Goal: Task Accomplishment & Management: Use online tool/utility

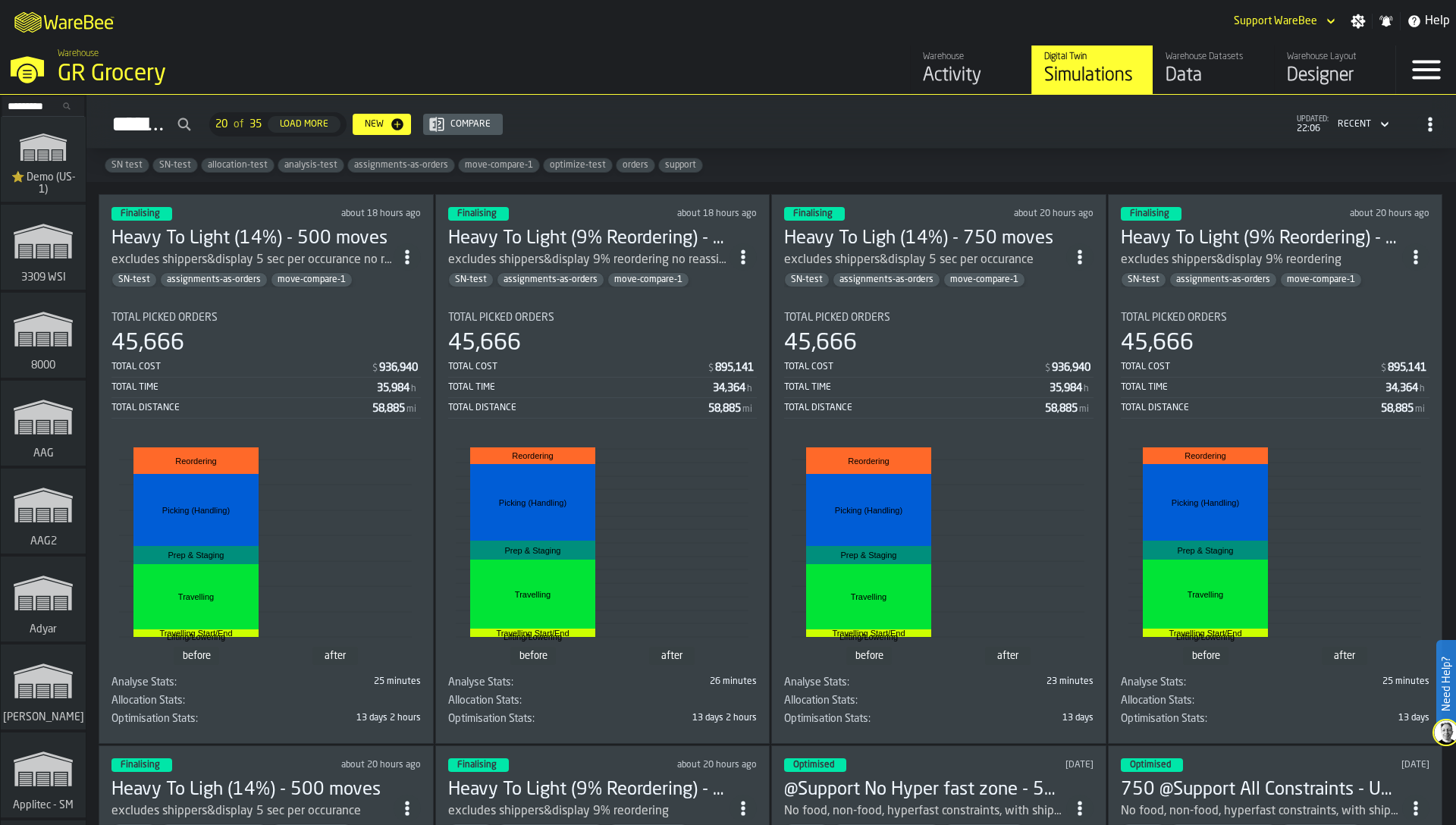
click at [1052, 161] on div "SN test SN-test allocation-test analysis-test assignments-as-orders move-compar…" at bounding box center [771, 165] width 1369 height 34
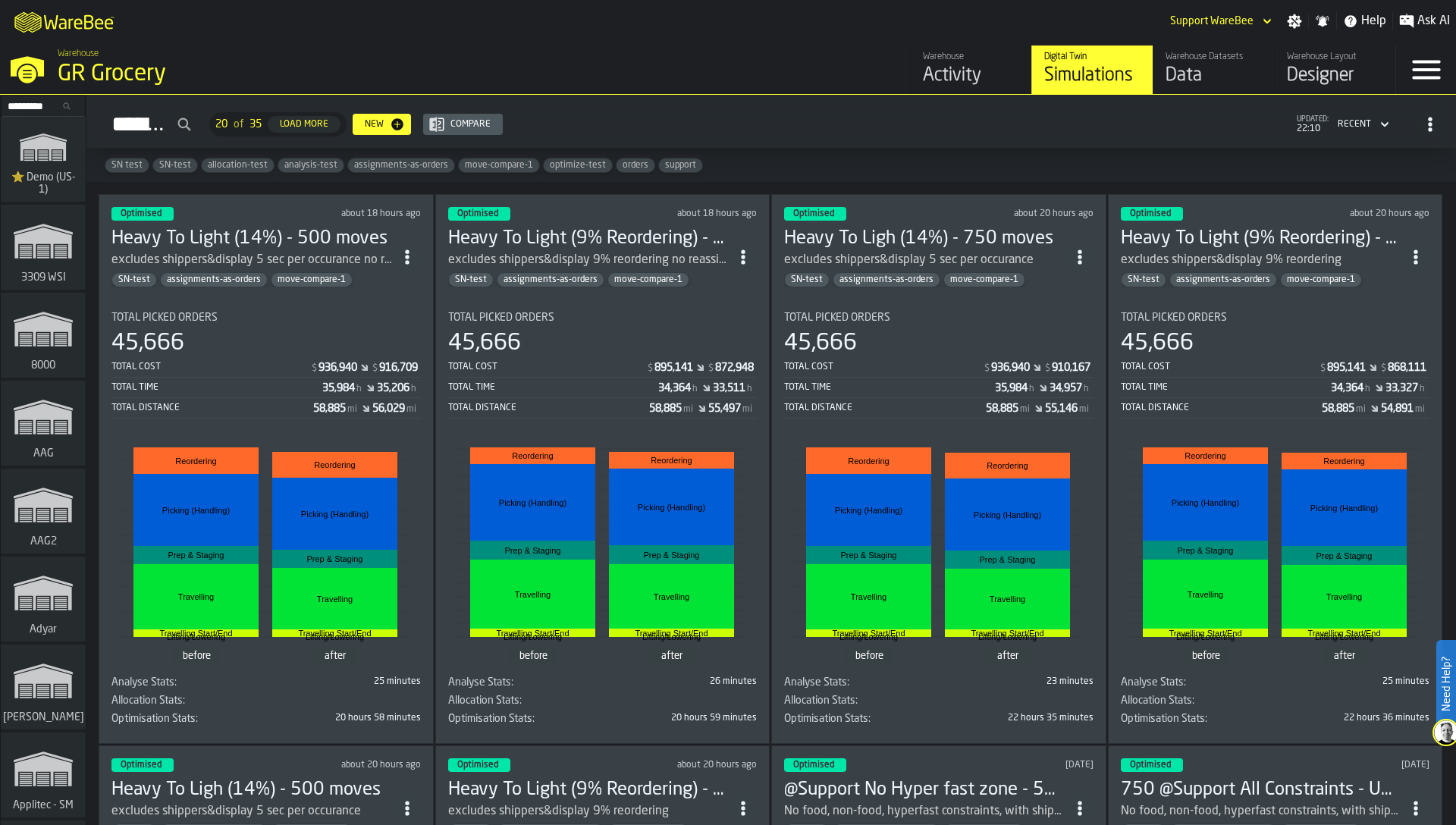
click at [246, 359] on div "Total Cost $ 936,940 $ 916,709" at bounding box center [266, 368] width 309 height 19
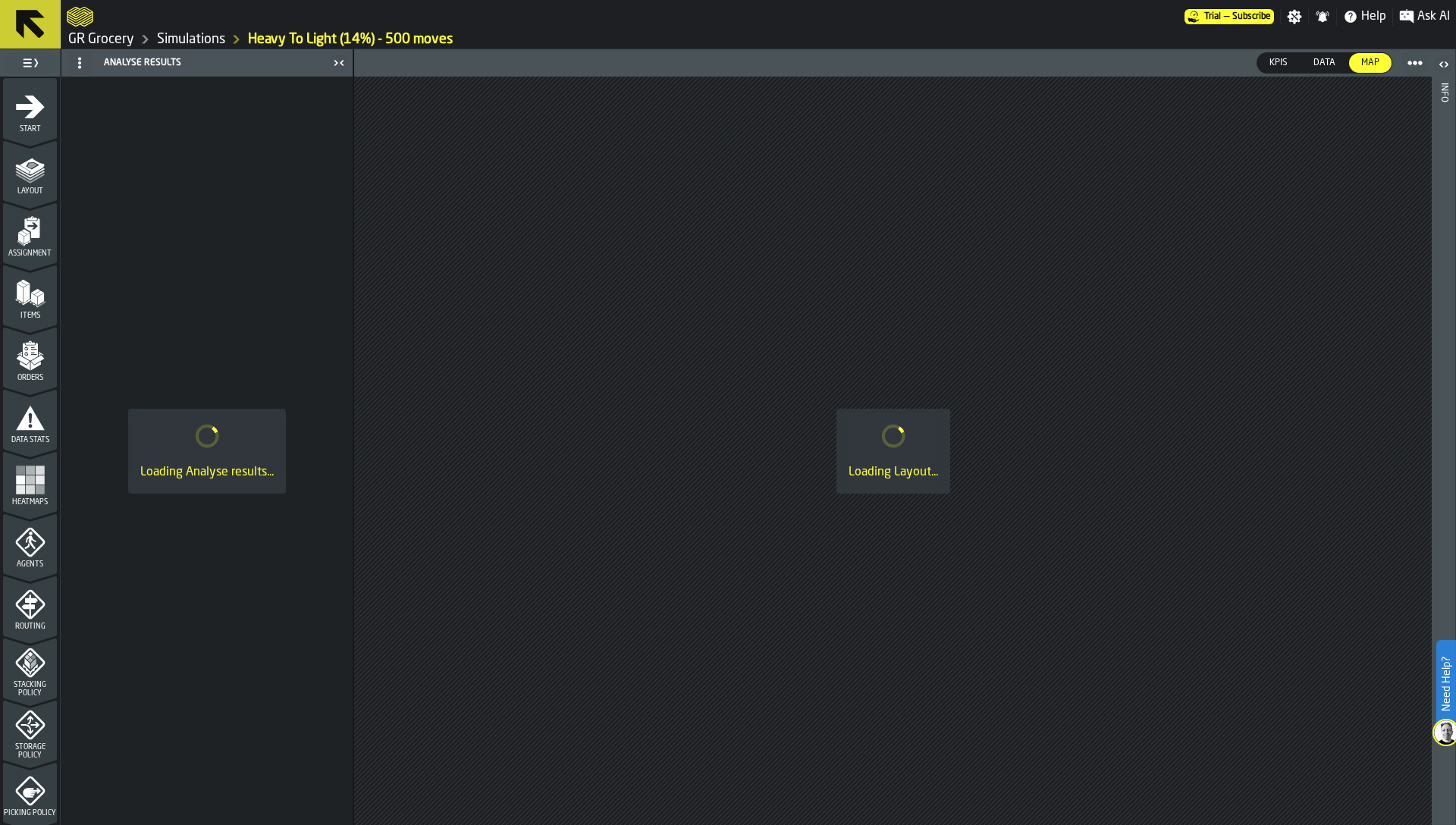
scroll to position [372, 0]
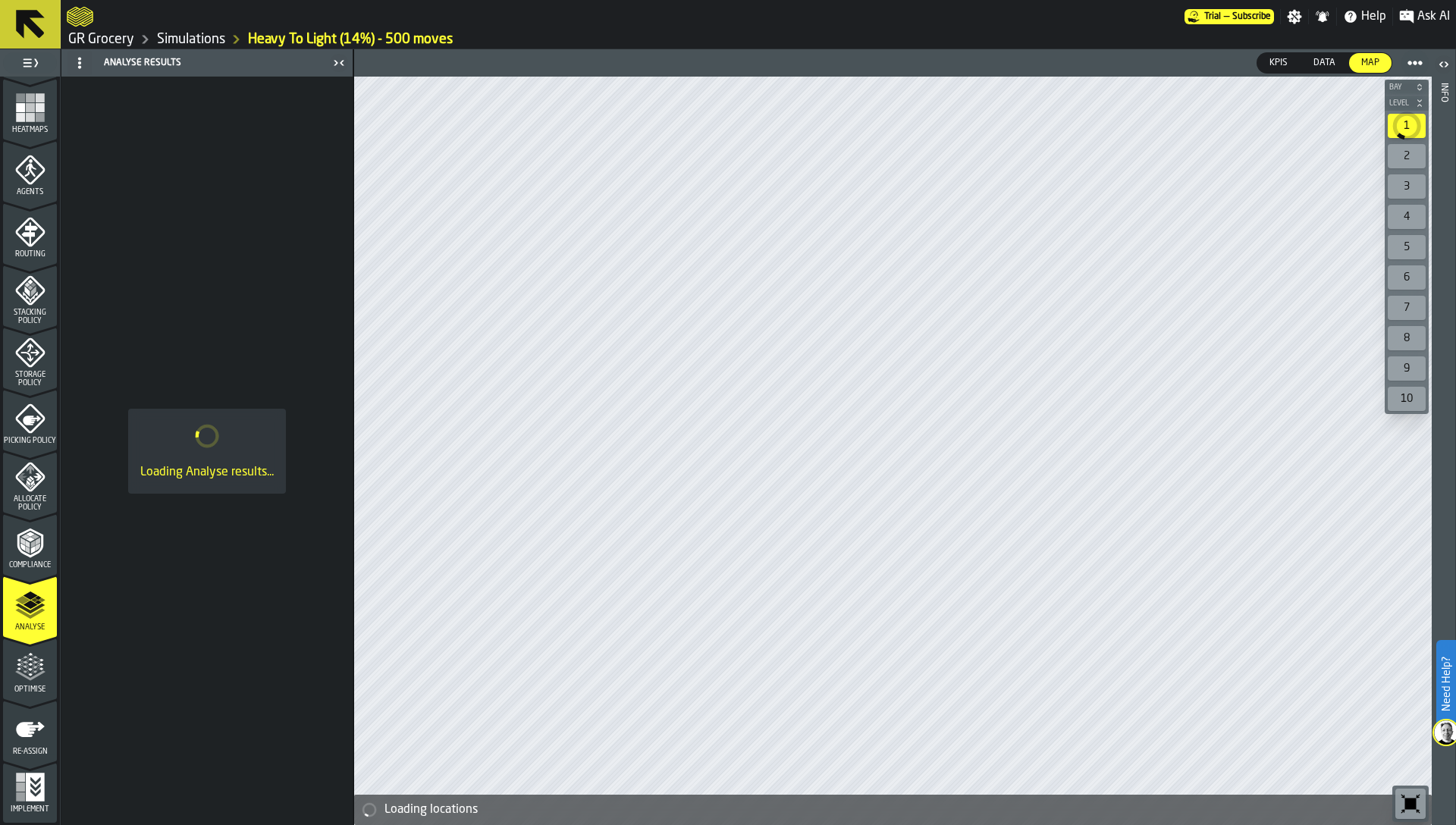
click at [26, 678] on icon "menu Optimise" at bounding box center [31, 675] width 31 height 10
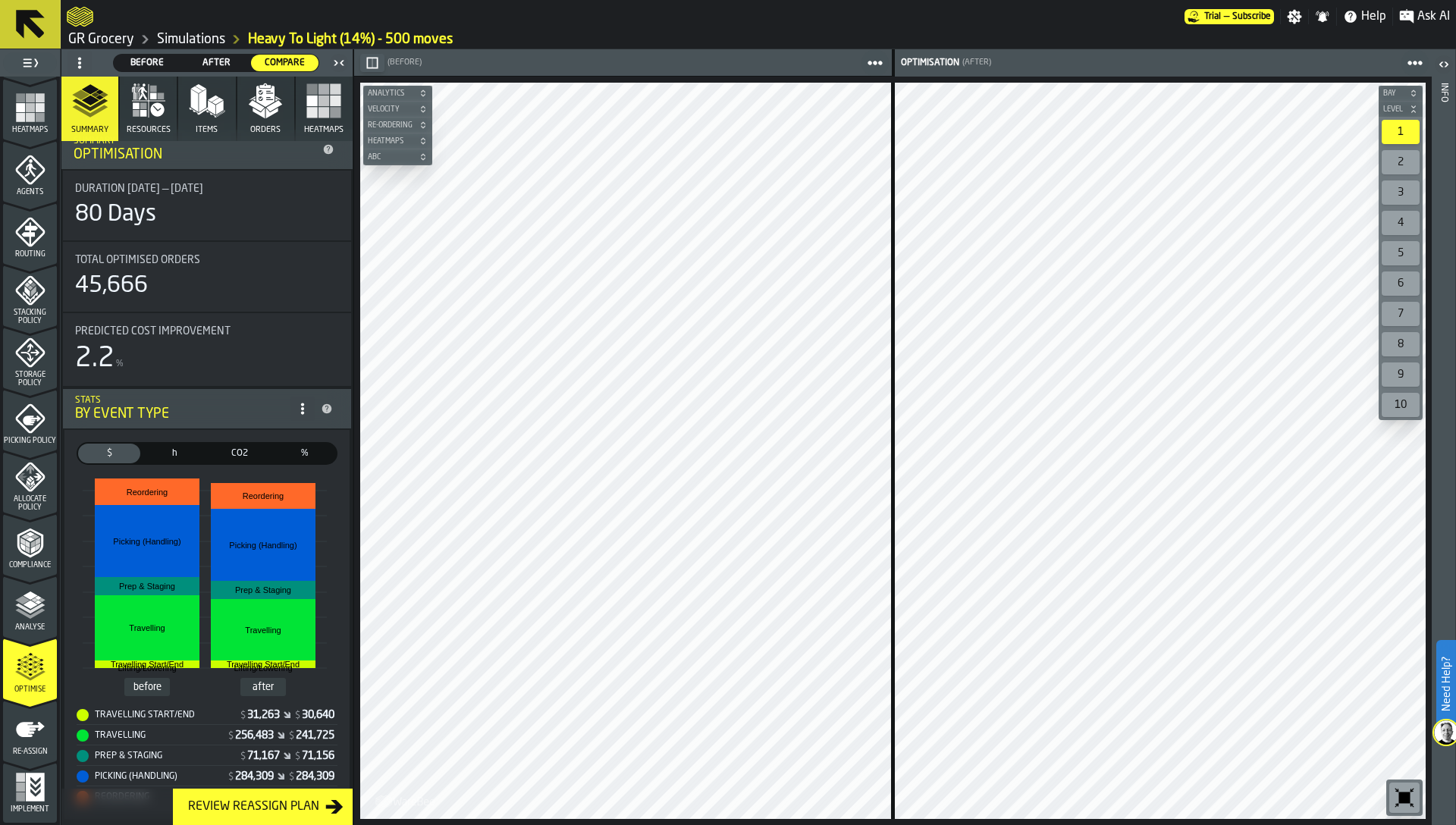
scroll to position [0, 0]
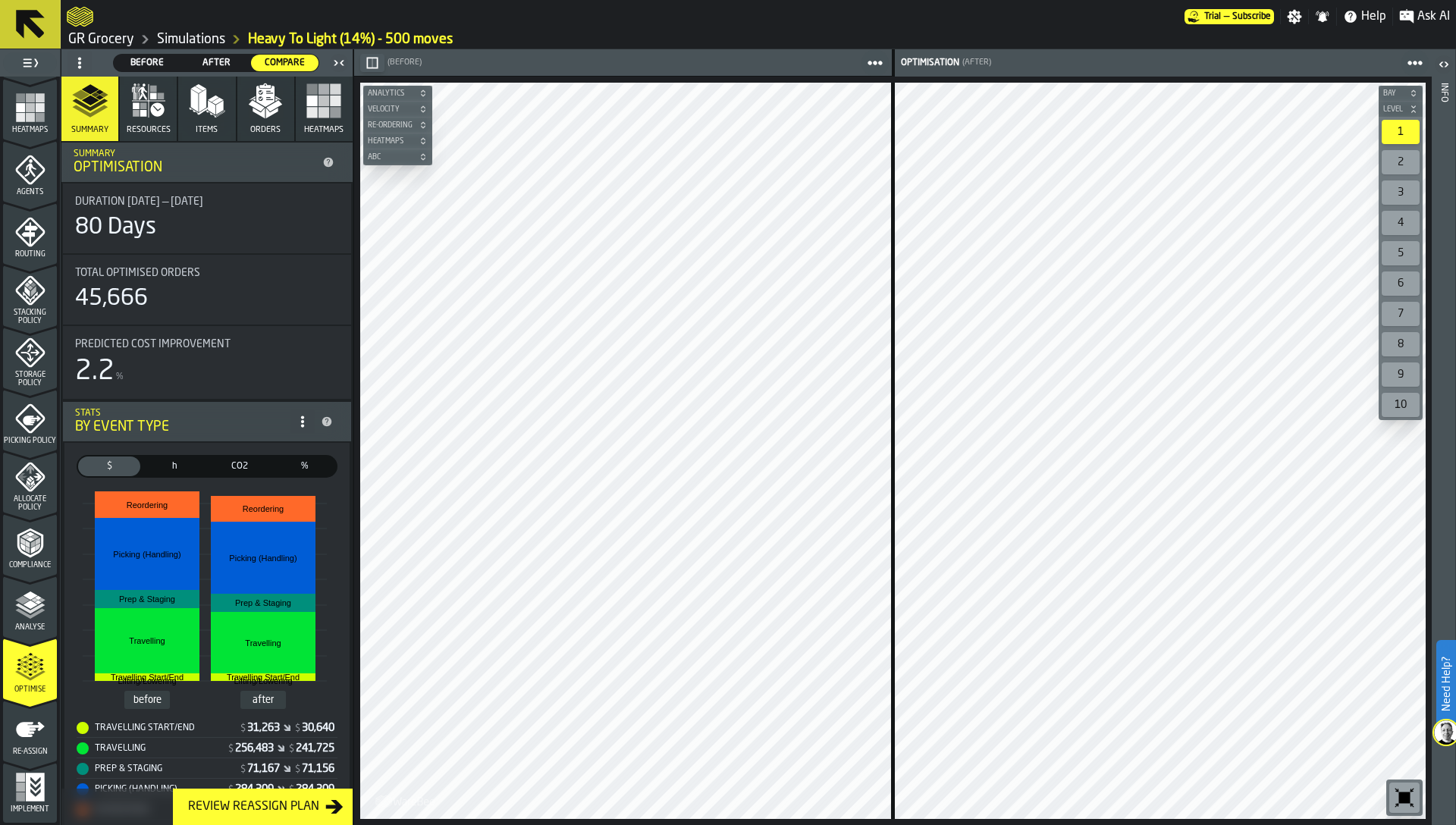
drag, startPoint x: 207, startPoint y: 41, endPoint x: 221, endPoint y: 41, distance: 14.0
click at [206, 41] on link "Simulations" at bounding box center [191, 40] width 68 height 17
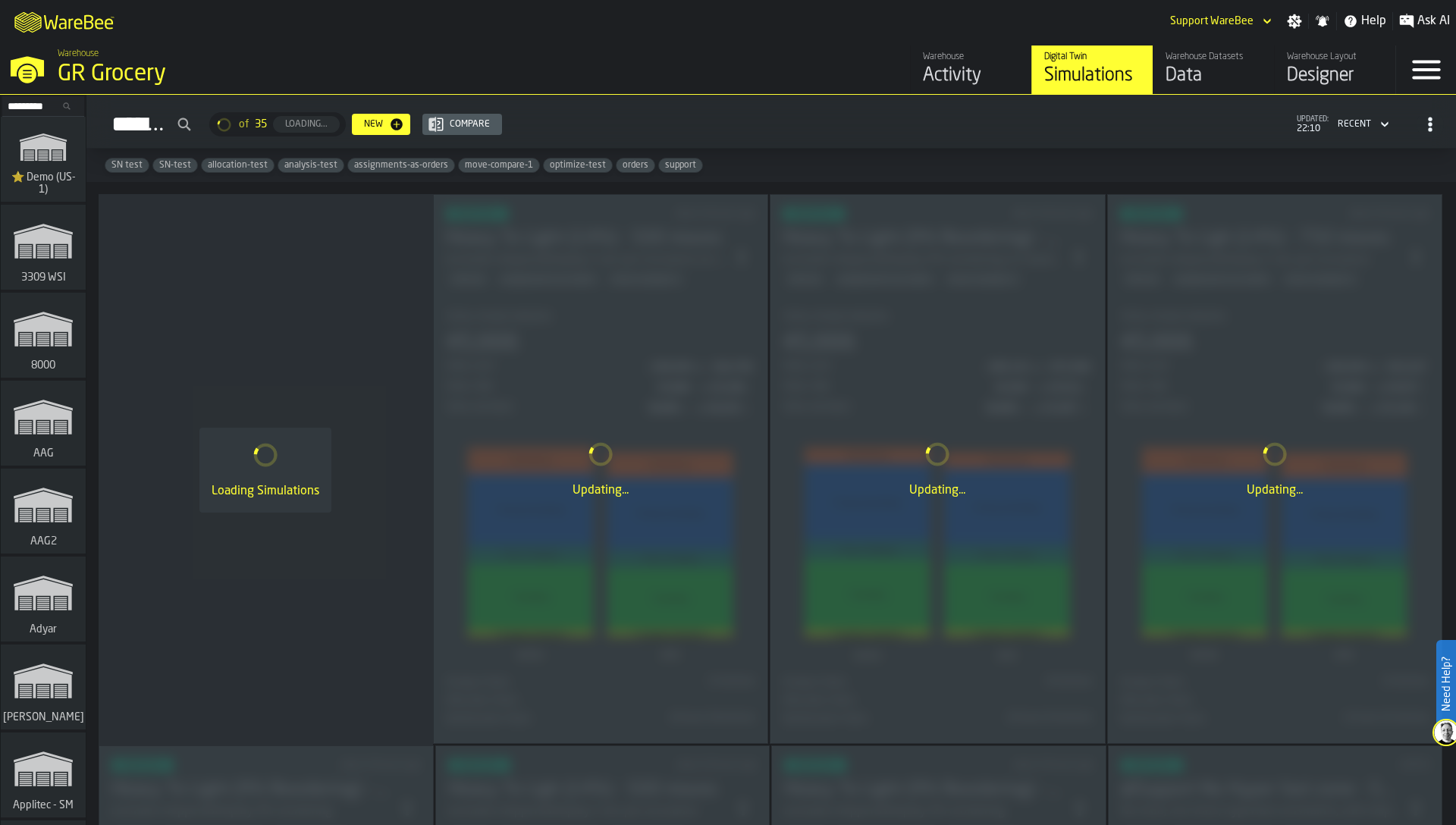
click at [693, 129] on div "Simulations of 35 Loading... New Compare updated: 22:10 Recent" at bounding box center [771, 125] width 1345 height 35
click at [31, 65] on icon "button-toggle-Close —> Warehouse Menu" at bounding box center [28, 67] width 37 height 37
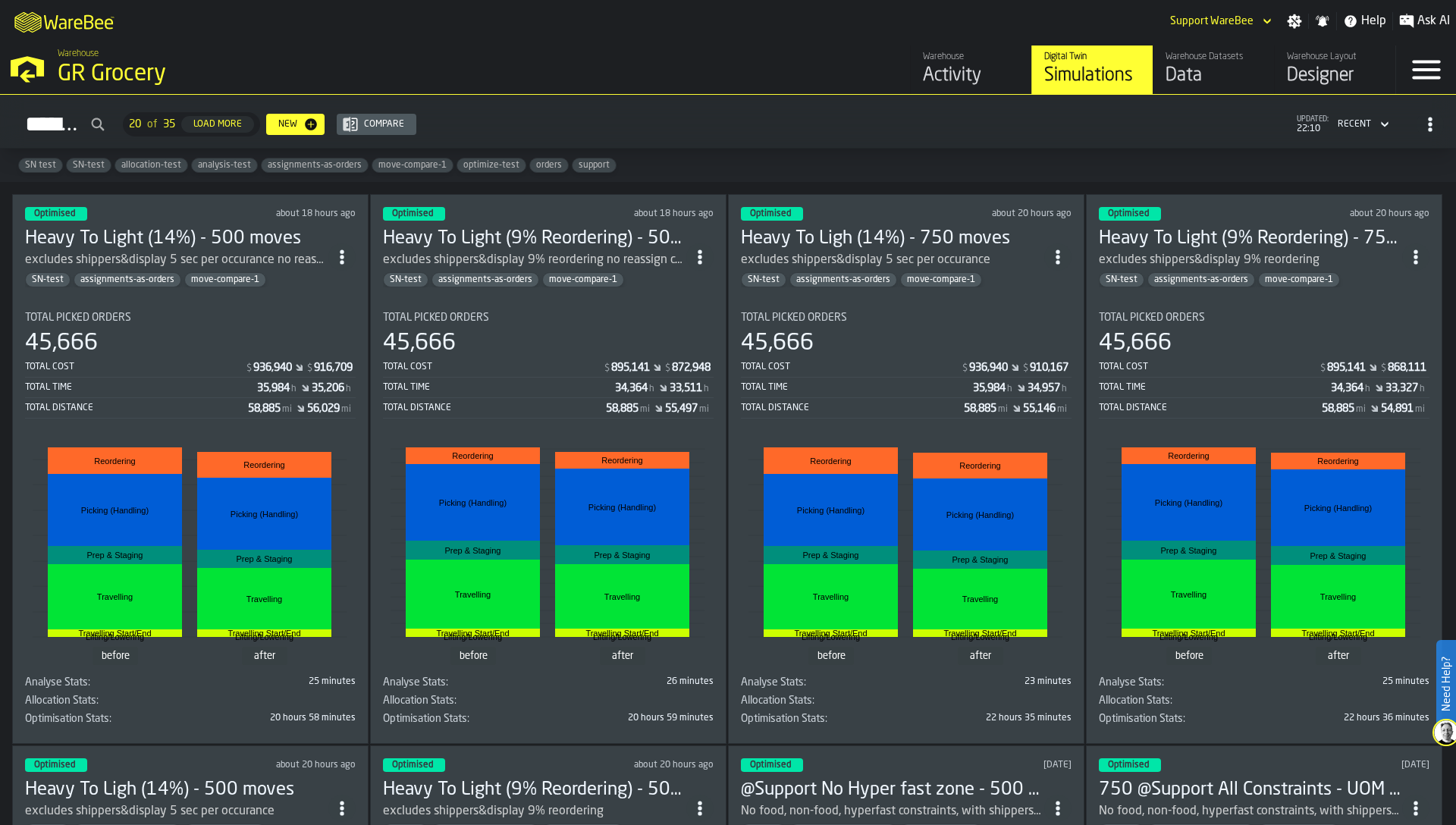
click at [668, 370] on span "$" at bounding box center [668, 368] width 5 height 11
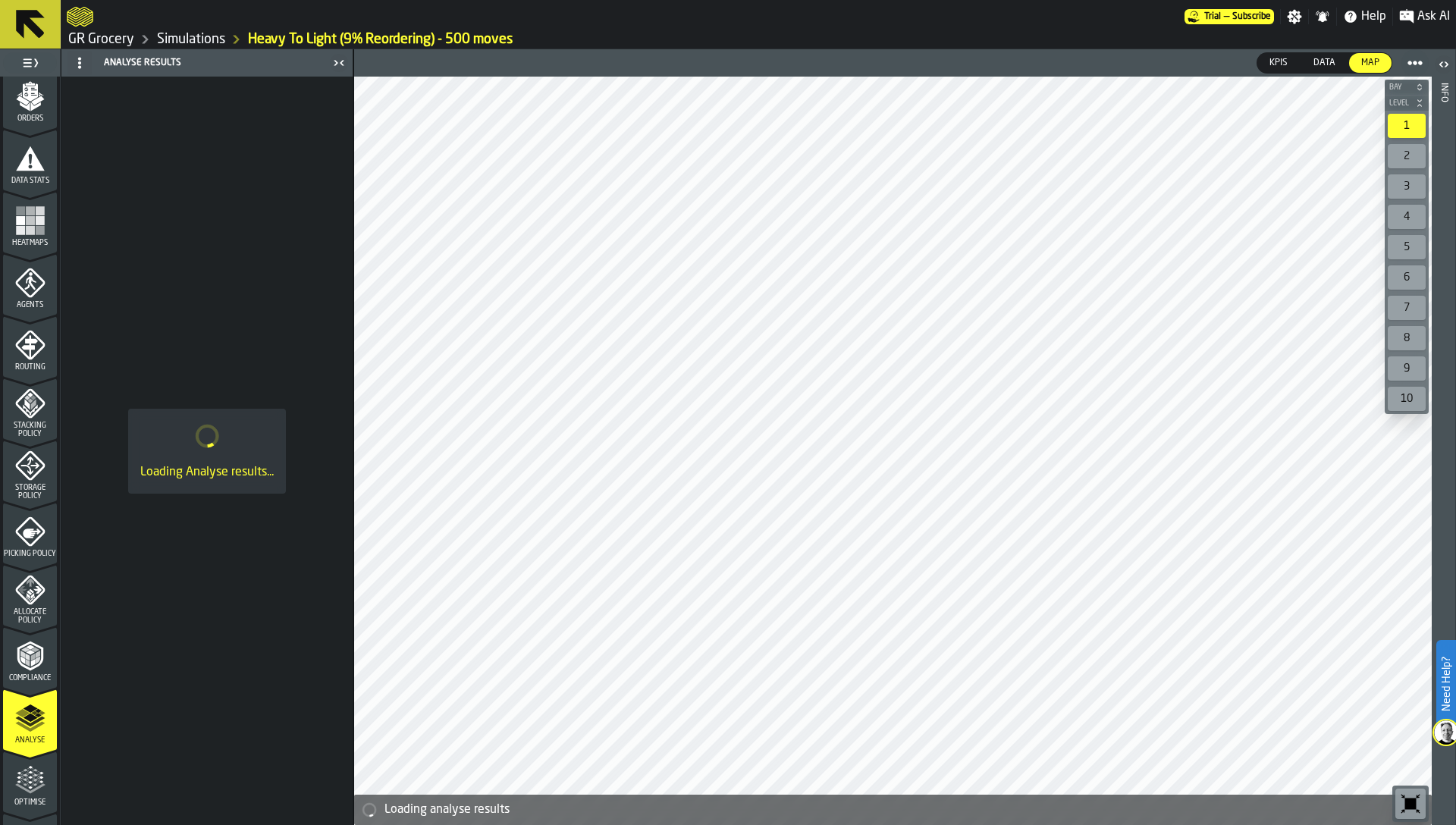
scroll to position [295, 0]
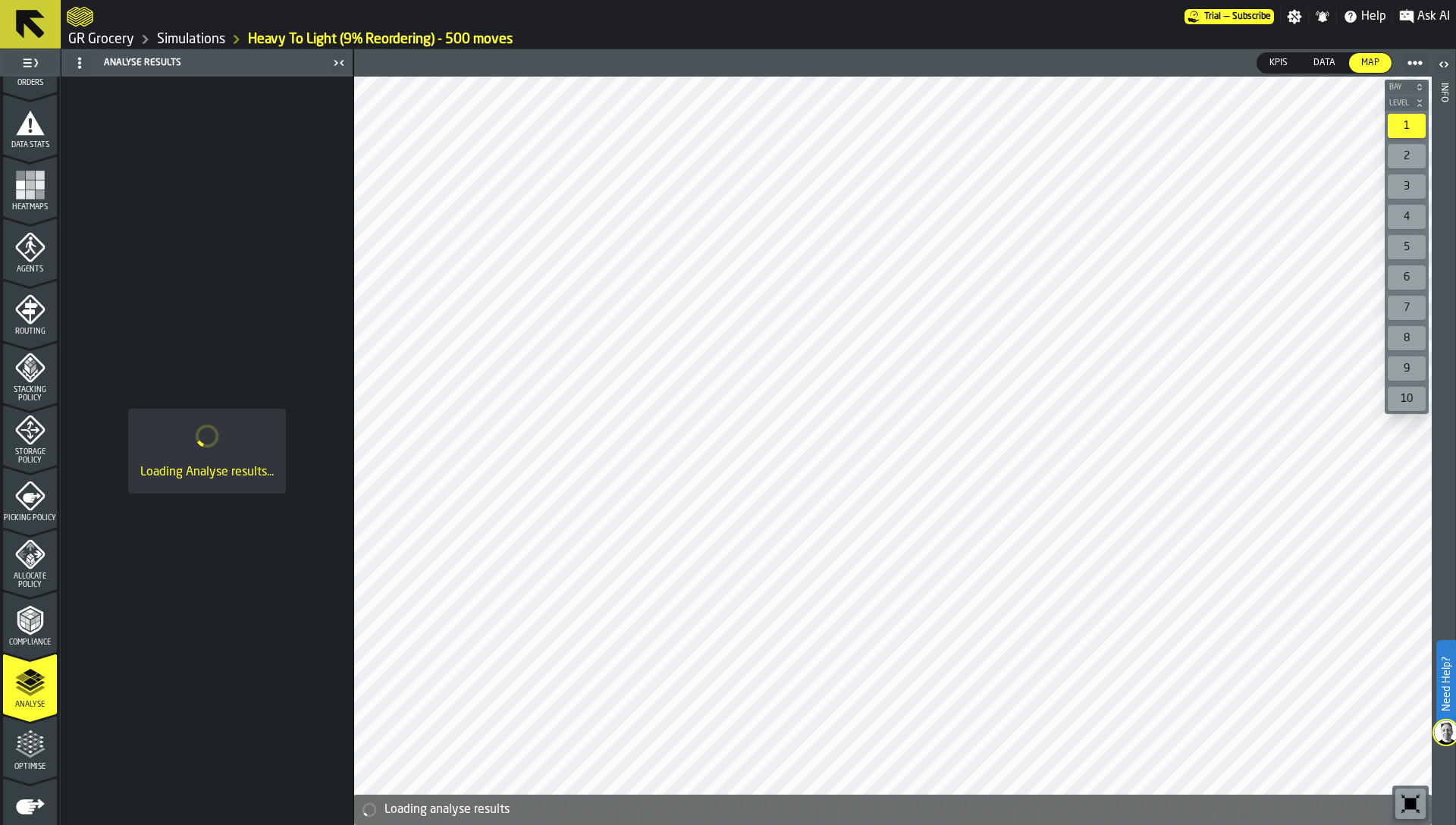
click at [33, 748] on icon "menu Optimise" at bounding box center [35, 744] width 11 height 17
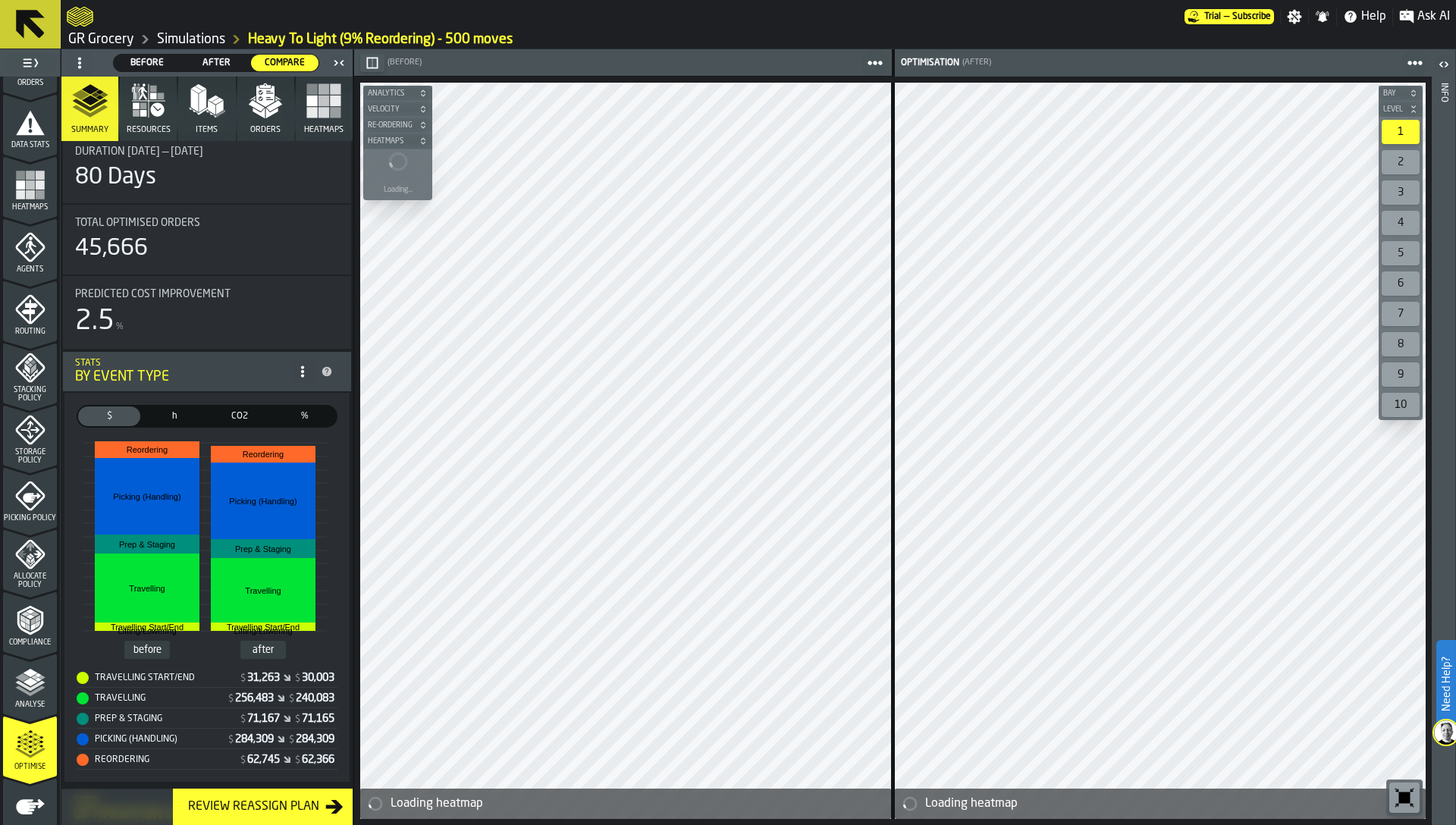
scroll to position [54, 0]
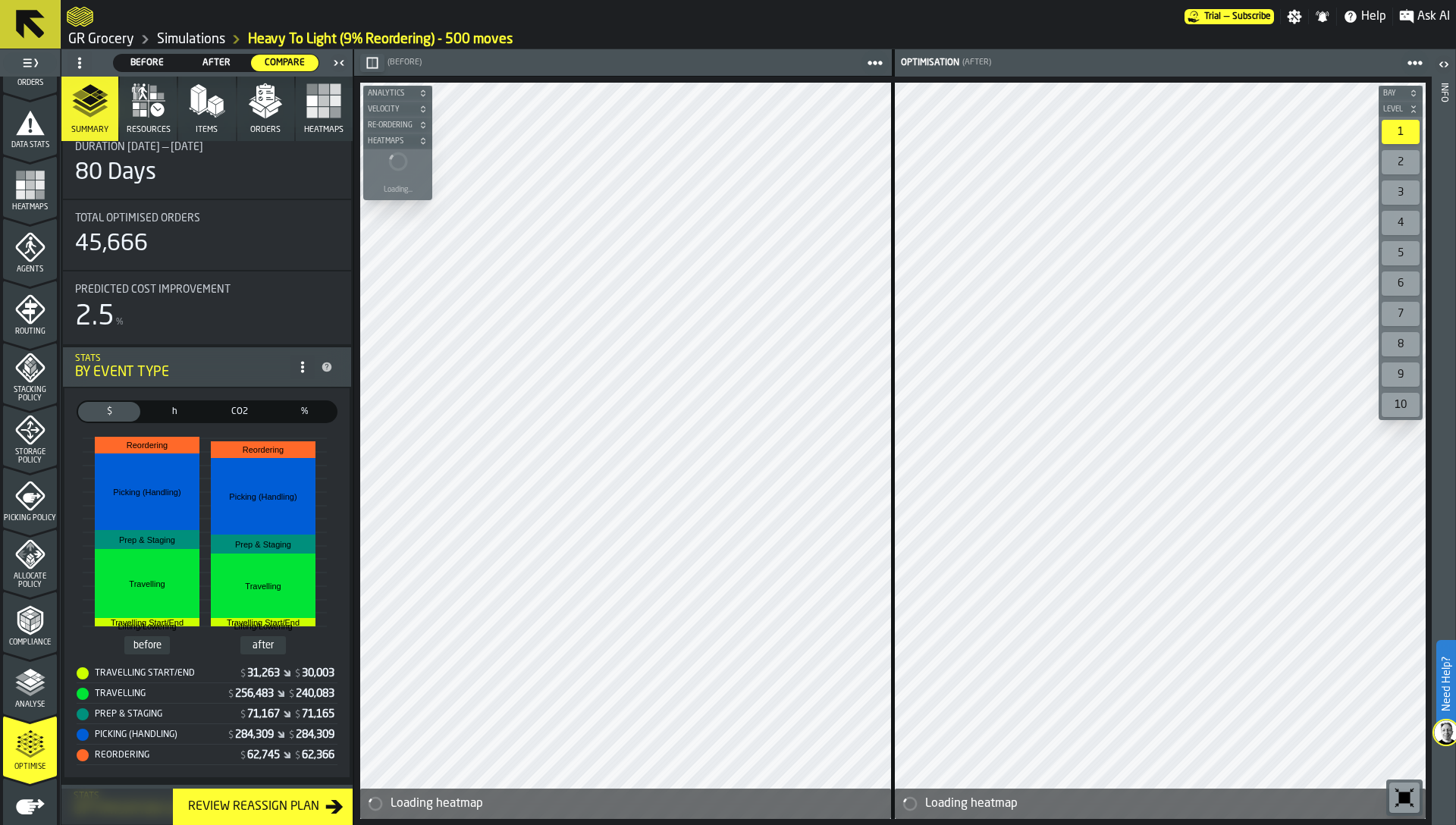
click at [80, 62] on circle at bounding box center [80, 62] width 3 height 3
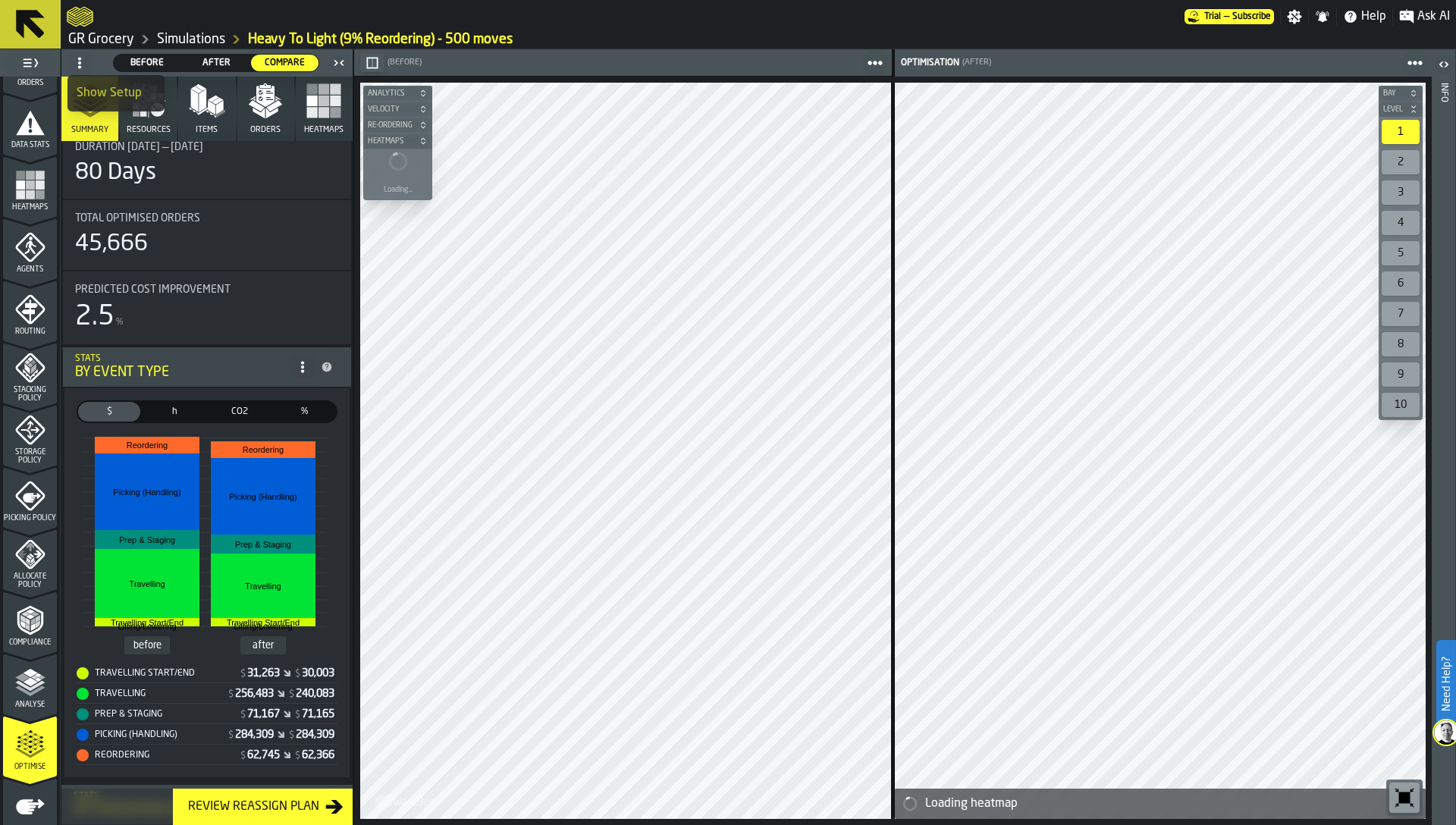
click at [100, 93] on div "Show Setup" at bounding box center [116, 93] width 79 height 18
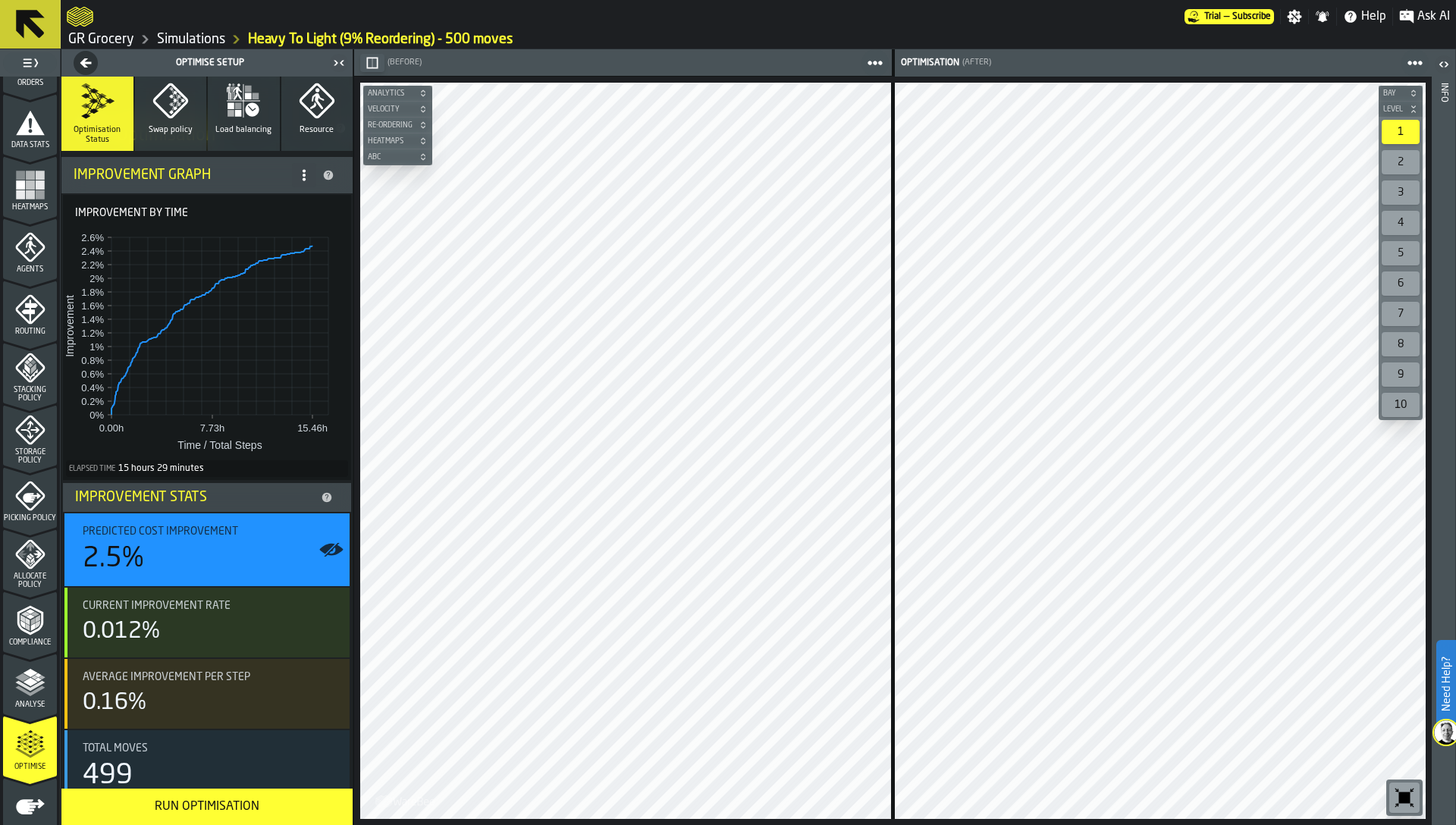
scroll to position [107, 0]
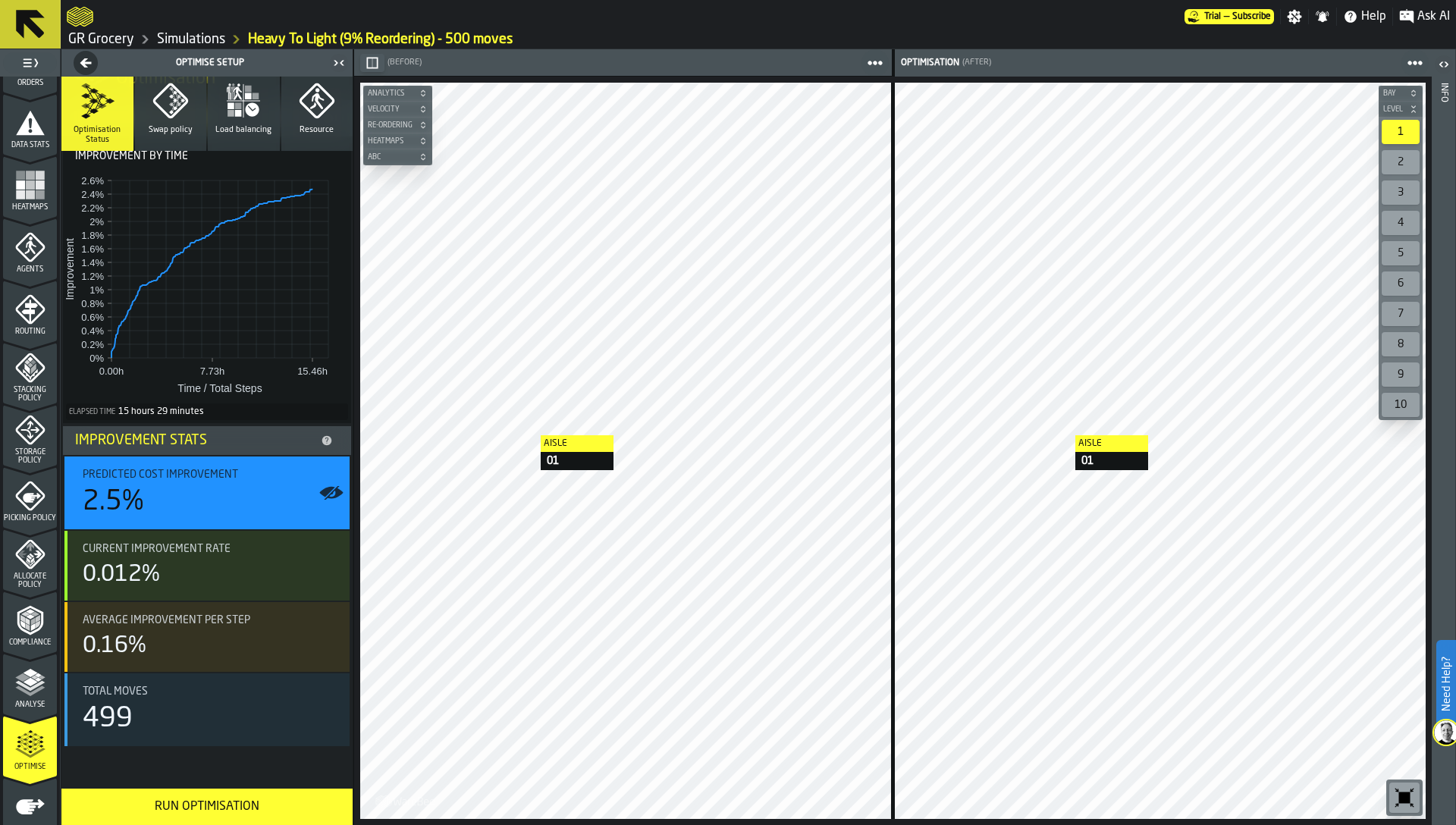
click at [197, 31] on link "Simulations" at bounding box center [191, 40] width 68 height 17
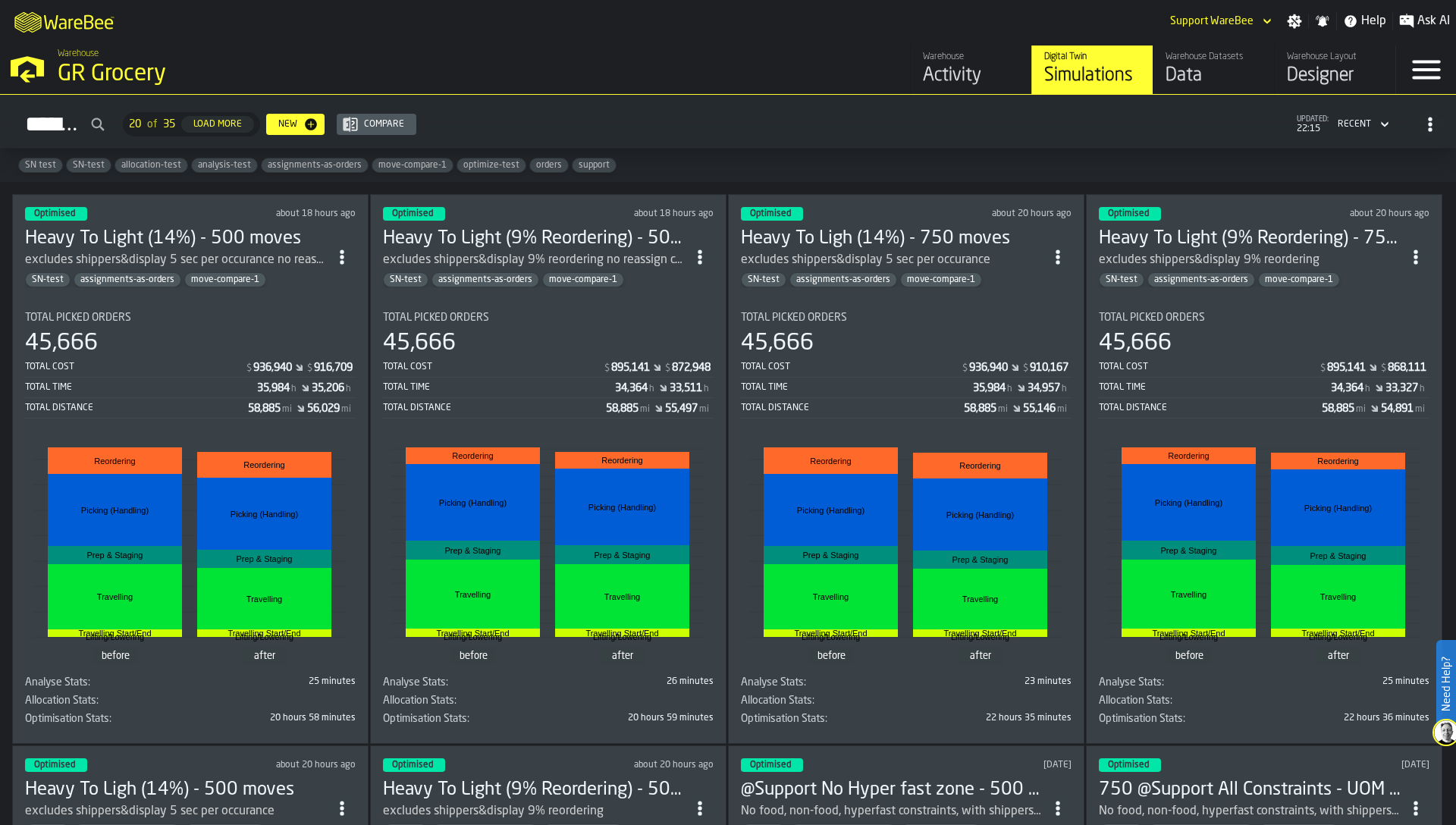
click at [1022, 149] on div "SN test SN-test allocation-test analysis-test assignments-as-orders move-compar…" at bounding box center [728, 165] width 1456 height 34
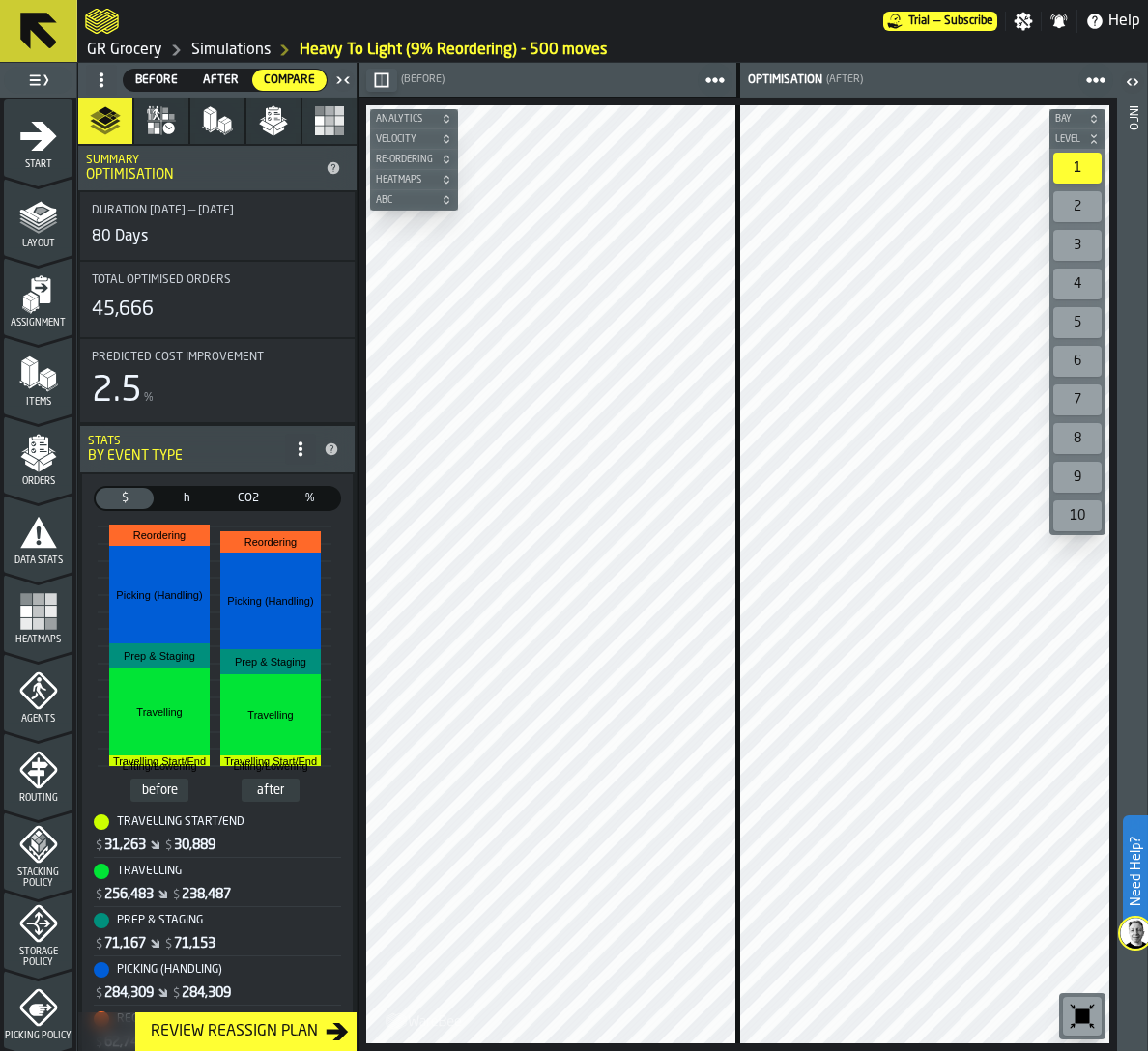
click at [145, 45] on link "GR Grocery" at bounding box center [124, 51] width 75 height 23
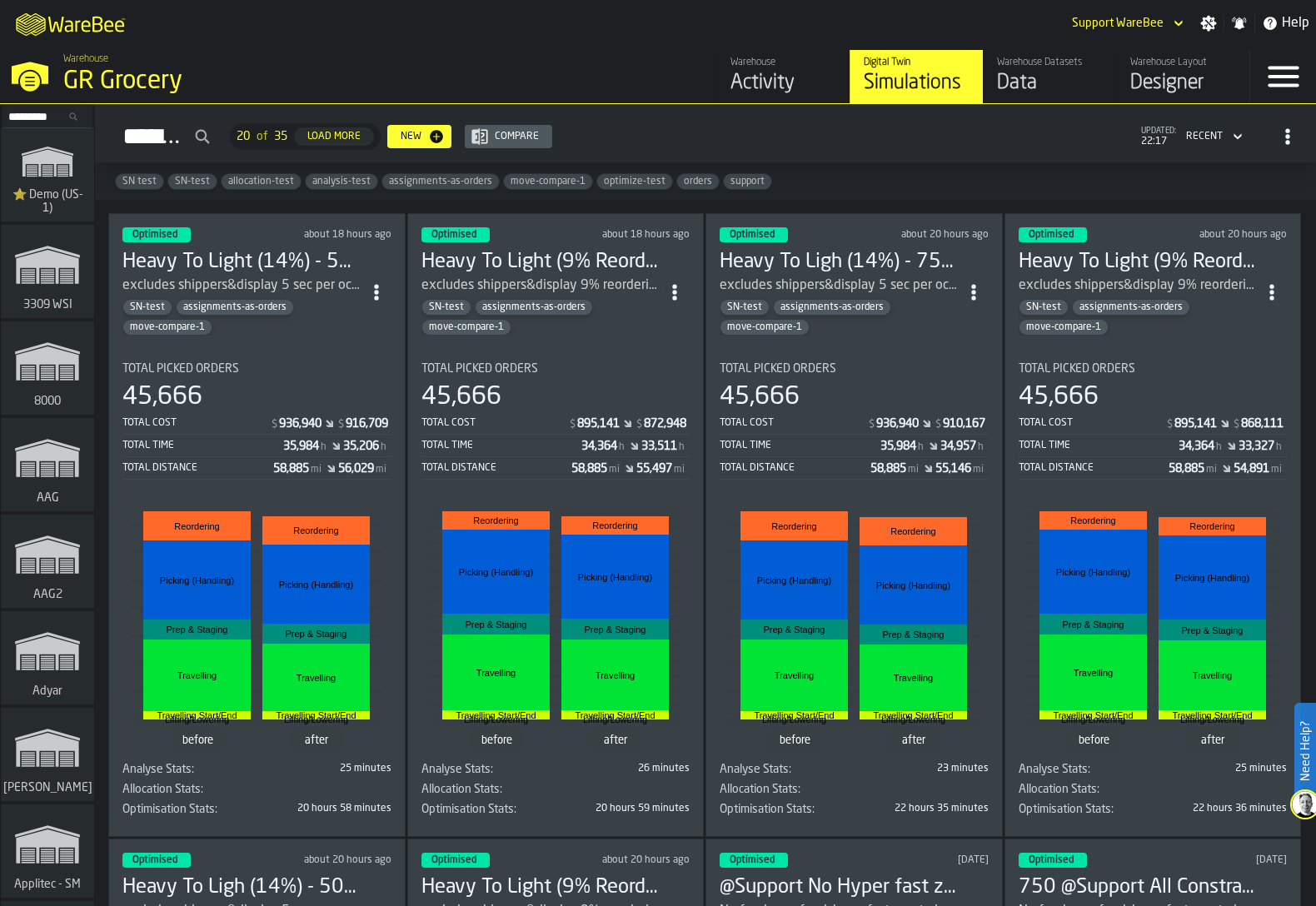
click at [376, 288] on icon "ItemListCard-DashboardItemContainer" at bounding box center [377, 292] width 17 height 17
click at [709, 136] on div "Simulations 20 of 35 Load More New Compare updated: 22:17 Recent" at bounding box center [706, 137] width 1195 height 39
click at [989, 184] on div "SN test SN-test allocation-test analysis-test assignments-as-orders move-compar…" at bounding box center [706, 182] width 1221 height 37
click at [989, 133] on div "Recent" at bounding box center [1205, 137] width 37 height 12
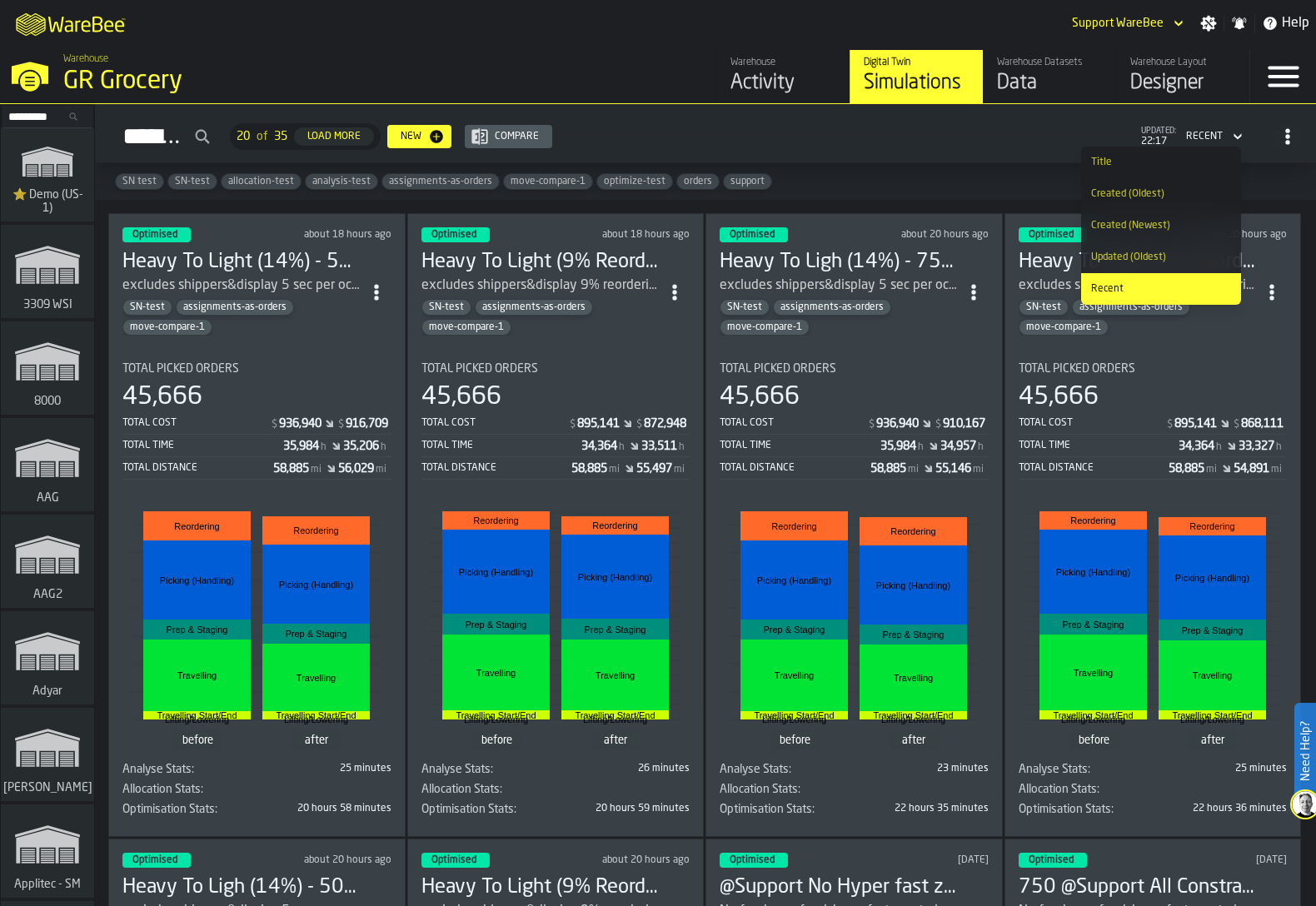
click at [989, 131] on div "Recent" at bounding box center [1204, 137] width 50 height 18
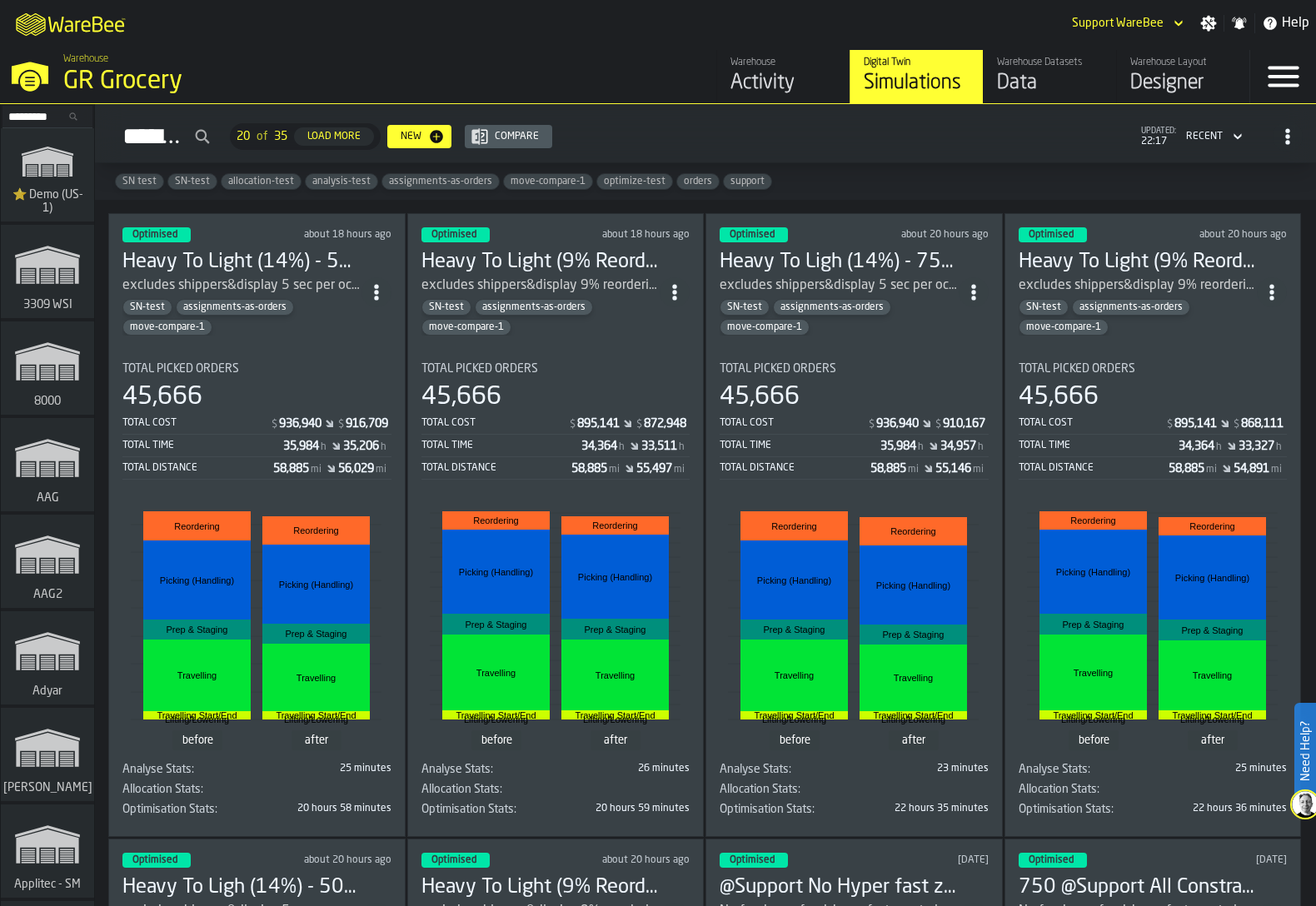
click at [989, 152] on div "Simulations 20 of 35 Load More New Compare updated: 22:17 Recent" at bounding box center [706, 137] width 1195 height 39
